Goal: Find specific page/section: Find specific page/section

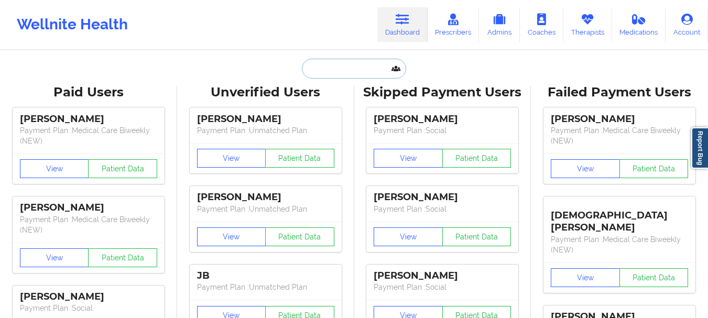
click at [321, 71] on input "text" at bounding box center [354, 69] width 104 height 20
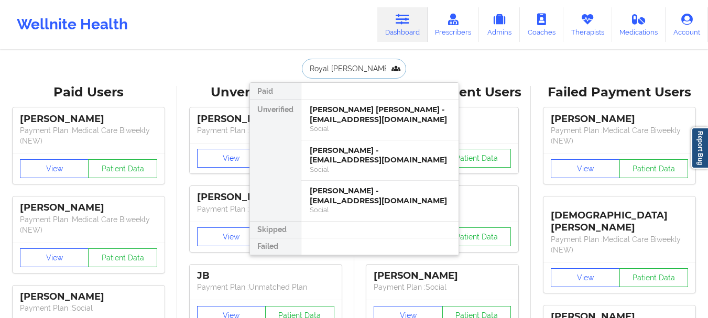
type input "Royal [PERSON_NAME]"
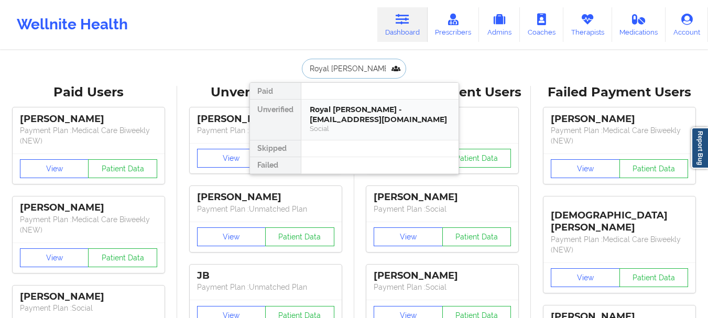
click at [329, 111] on div "Royal [PERSON_NAME] - [EMAIL_ADDRESS][DOMAIN_NAME]" at bounding box center [380, 114] width 140 height 19
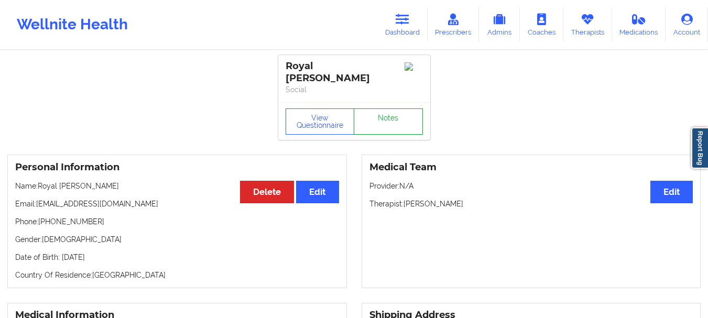
click at [404, 108] on link "Notes" at bounding box center [388, 121] width 69 height 26
click at [402, 27] on link "Dashboard" at bounding box center [402, 24] width 50 height 35
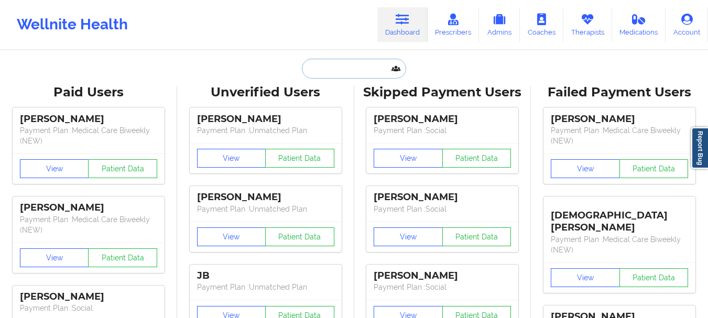
click at [349, 68] on input "text" at bounding box center [354, 69] width 104 height 20
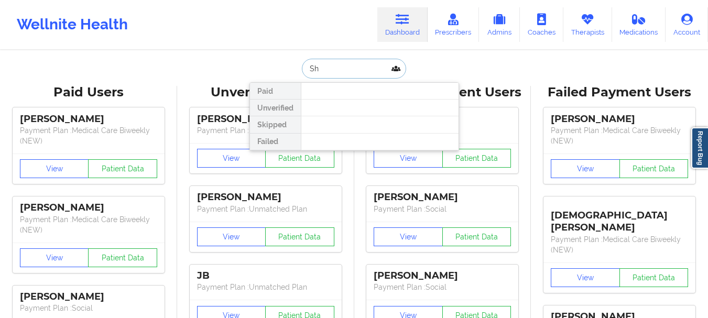
type input "S"
type input "royal [PERSON_NAME]"
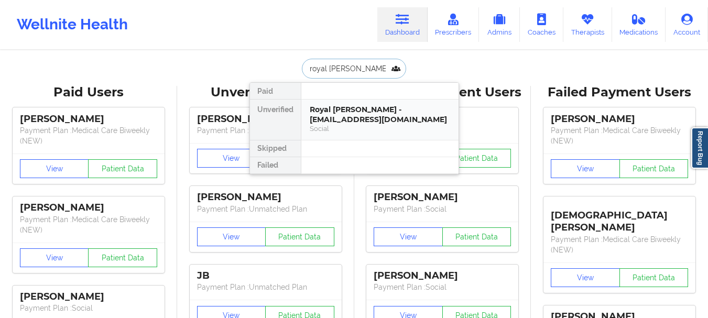
click at [359, 108] on div "Royal [PERSON_NAME] - [EMAIL_ADDRESS][DOMAIN_NAME]" at bounding box center [380, 114] width 140 height 19
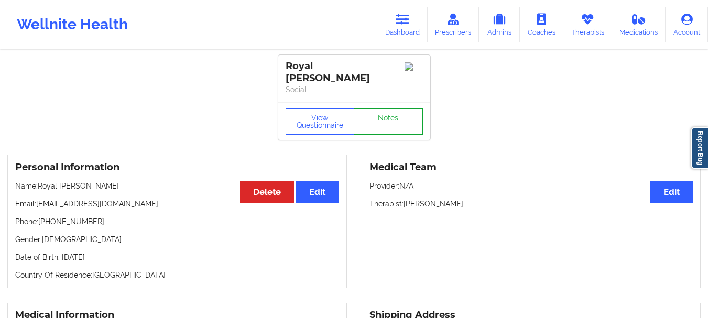
click at [409, 116] on link "Notes" at bounding box center [388, 121] width 69 height 26
